Goal: Find specific page/section: Find specific page/section

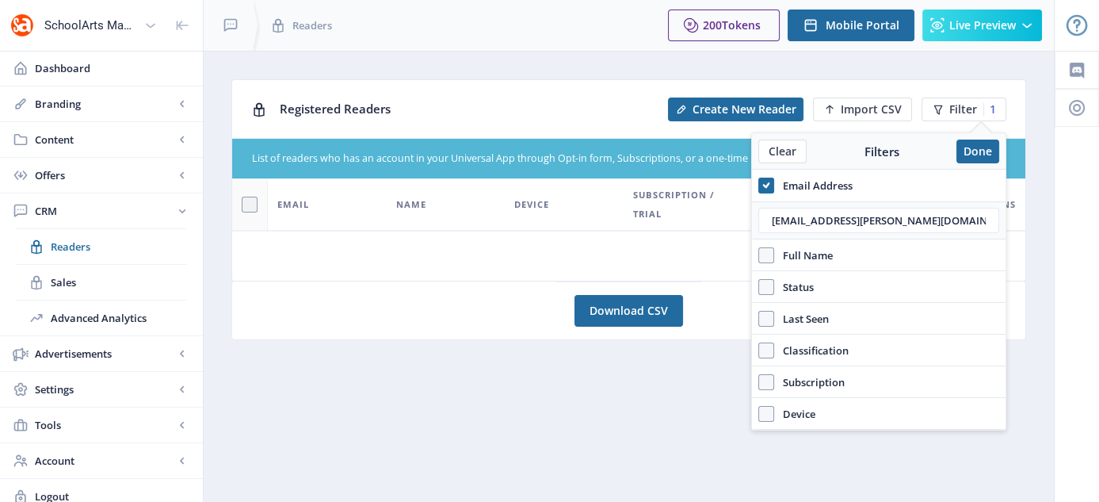
drag, startPoint x: 929, startPoint y: 224, endPoint x: 744, endPoint y: 232, distance: 184.8
click at [744, 232] on nb-layout "SchoolArts Magazine Dashboard Branding App Appearance Brand Brief Pages SEO Web…" at bounding box center [549, 256] width 1099 height 513
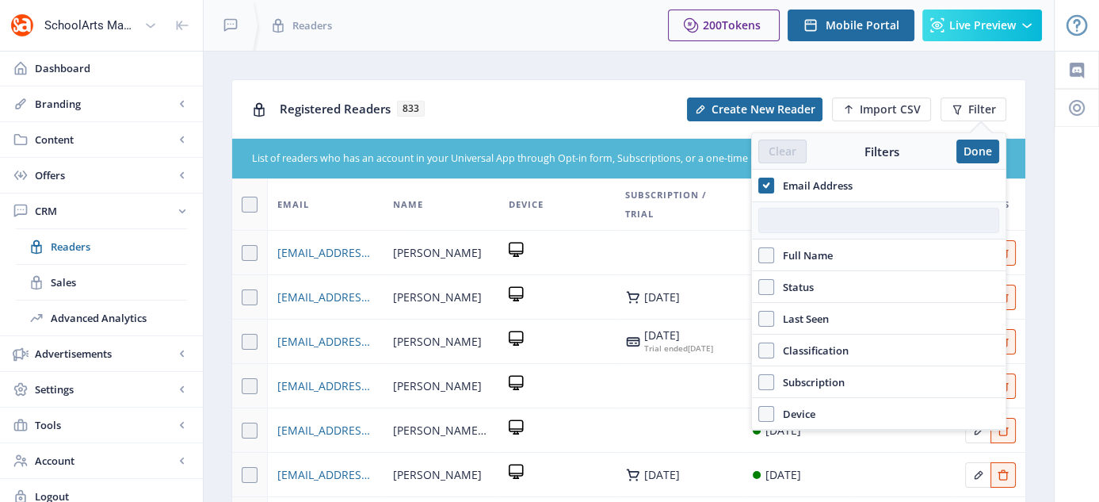
click at [786, 208] on input "text" at bounding box center [878, 220] width 241 height 25
paste input "[PERSON_NAME] <[EMAIL_ADDRESS][DOMAIN_NAME]>"
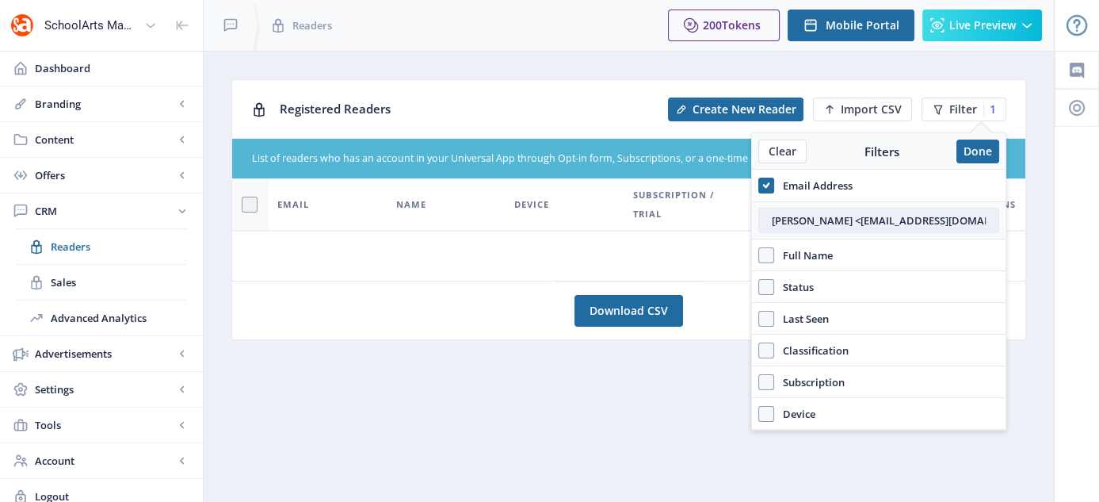
drag, startPoint x: 770, startPoint y: 218, endPoint x: 834, endPoint y: 213, distance: 64.4
click at [834, 213] on input "[PERSON_NAME] <[EMAIL_ADDRESS][DOMAIN_NAME]>" at bounding box center [878, 220] width 241 height 25
click at [891, 219] on input "[EMAIL_ADDRESS][DOMAIN_NAME]>" at bounding box center [878, 220] width 241 height 25
click at [906, 218] on input "[EMAIL_ADDRESS][DOMAIN_NAME]" at bounding box center [878, 220] width 241 height 25
type input "[EMAIL_ADDRESS][DOMAIN_NAME]"
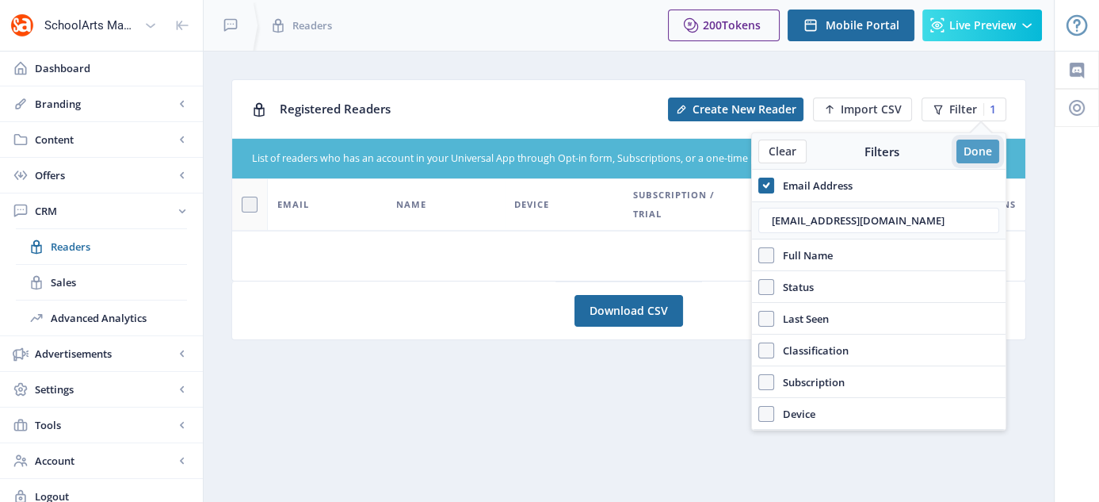
click at [973, 142] on button "Done" at bounding box center [977, 151] width 43 height 24
